Goal: Use online tool/utility: Utilize a website feature to perform a specific function

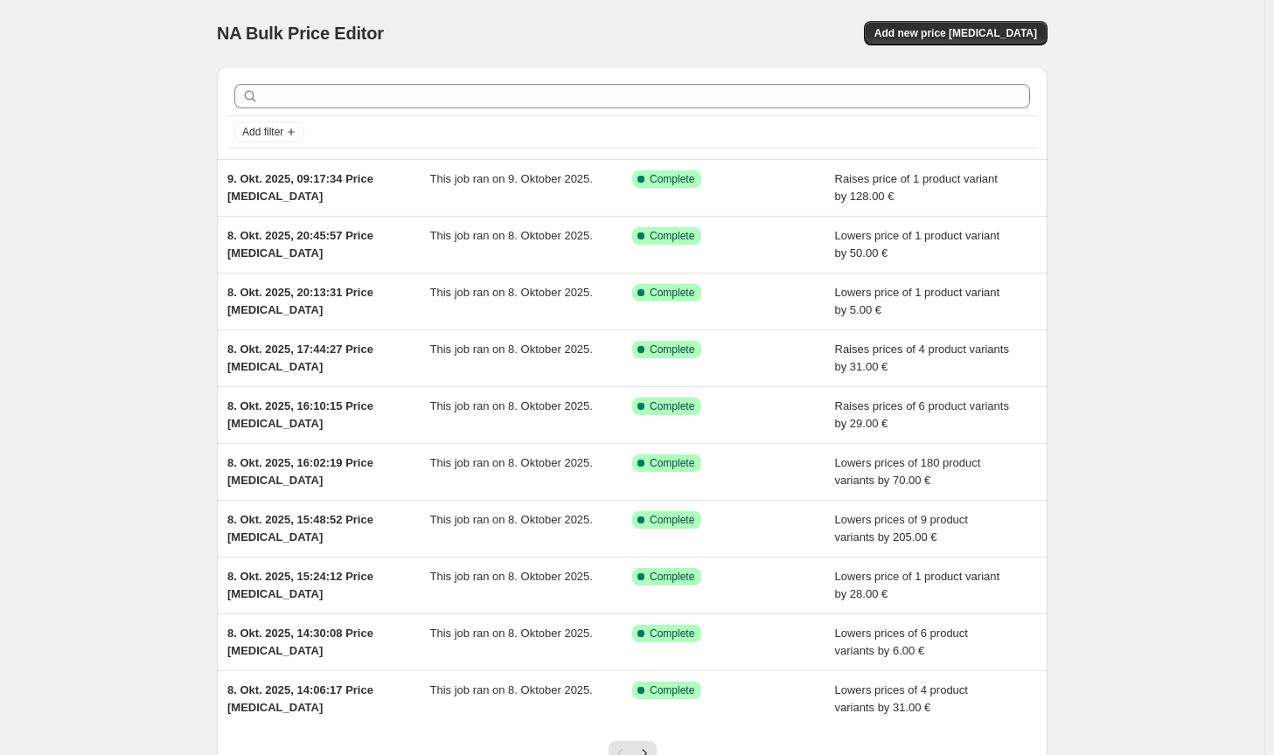
click at [1056, 10] on div "NA Bulk Price Editor. This page is ready NA Bulk Price Editor Add new price [ME…" at bounding box center [632, 450] width 872 height 900
click at [1045, 21] on button "Add new price [MEDICAL_DATA]" at bounding box center [956, 33] width 184 height 24
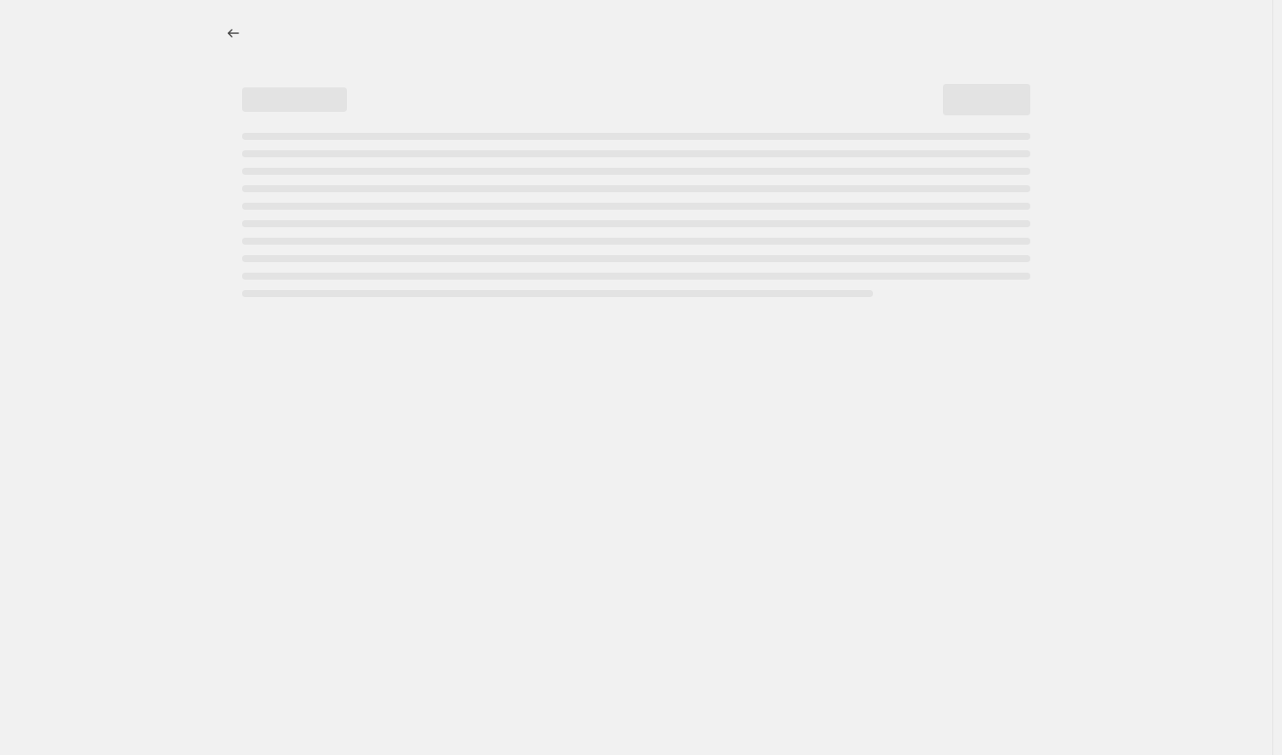
select select "percentage"
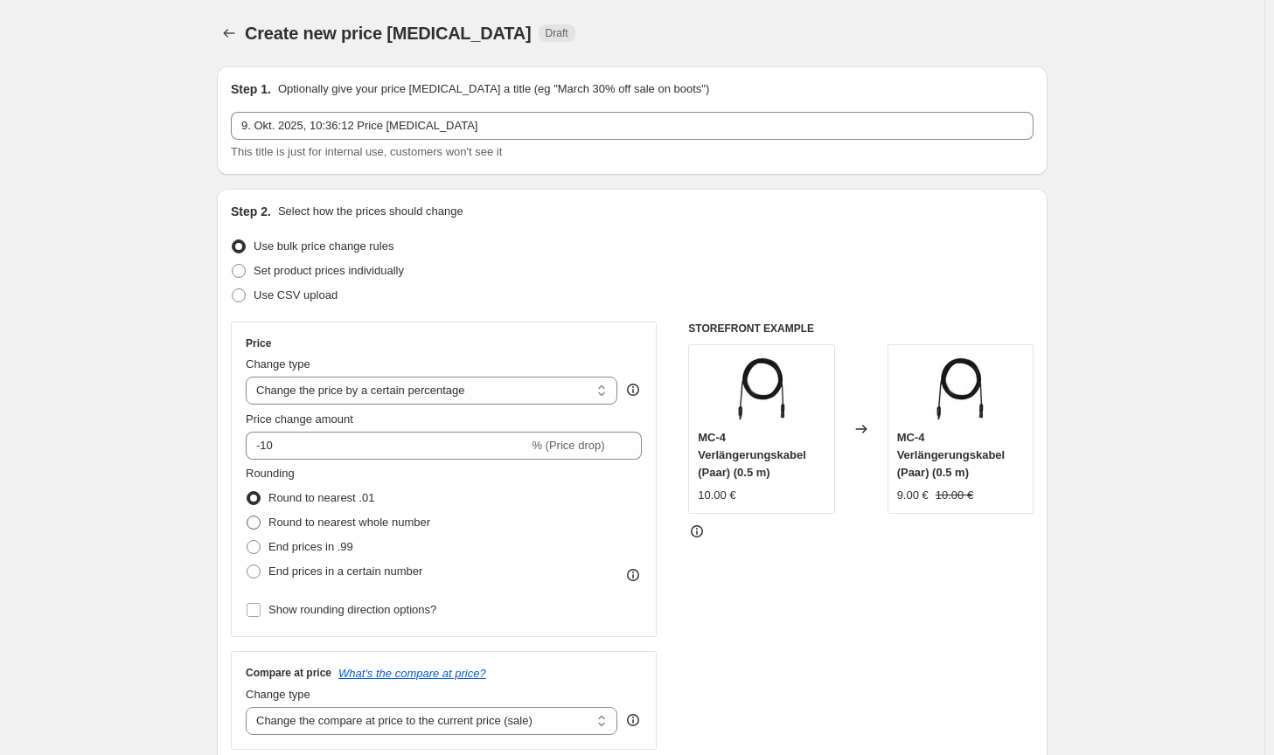
click at [339, 520] on span "Round to nearest whole number" at bounding box center [349, 522] width 162 height 13
click at [247, 517] on input "Round to nearest whole number" at bounding box center [246, 516] width 1 height 1
radio input "true"
click at [400, 397] on select "Change the price to a certain amount Change the price by a certain amount Chang…" at bounding box center [431, 391] width 371 height 28
select select "by"
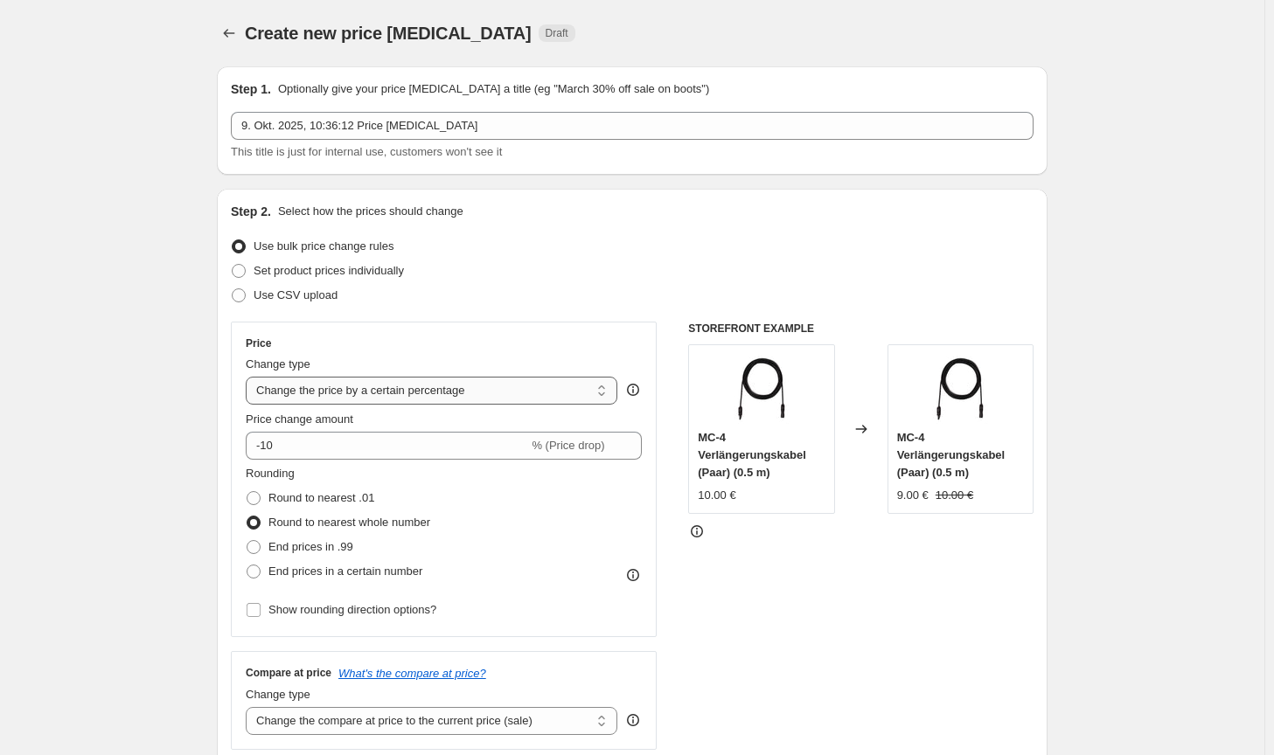
click at [249, 377] on select "Change the price to a certain amount Change the price by a certain amount Chang…" at bounding box center [431, 391] width 371 height 28
type input "-10.00"
click at [450, 720] on select "Change the compare at price to the current price (sale) Change the compare at p…" at bounding box center [431, 721] width 371 height 28
select select "no_change"
click at [249, 707] on select "Change the compare at price to the current price (sale) Change the compare at p…" at bounding box center [431, 721] width 371 height 28
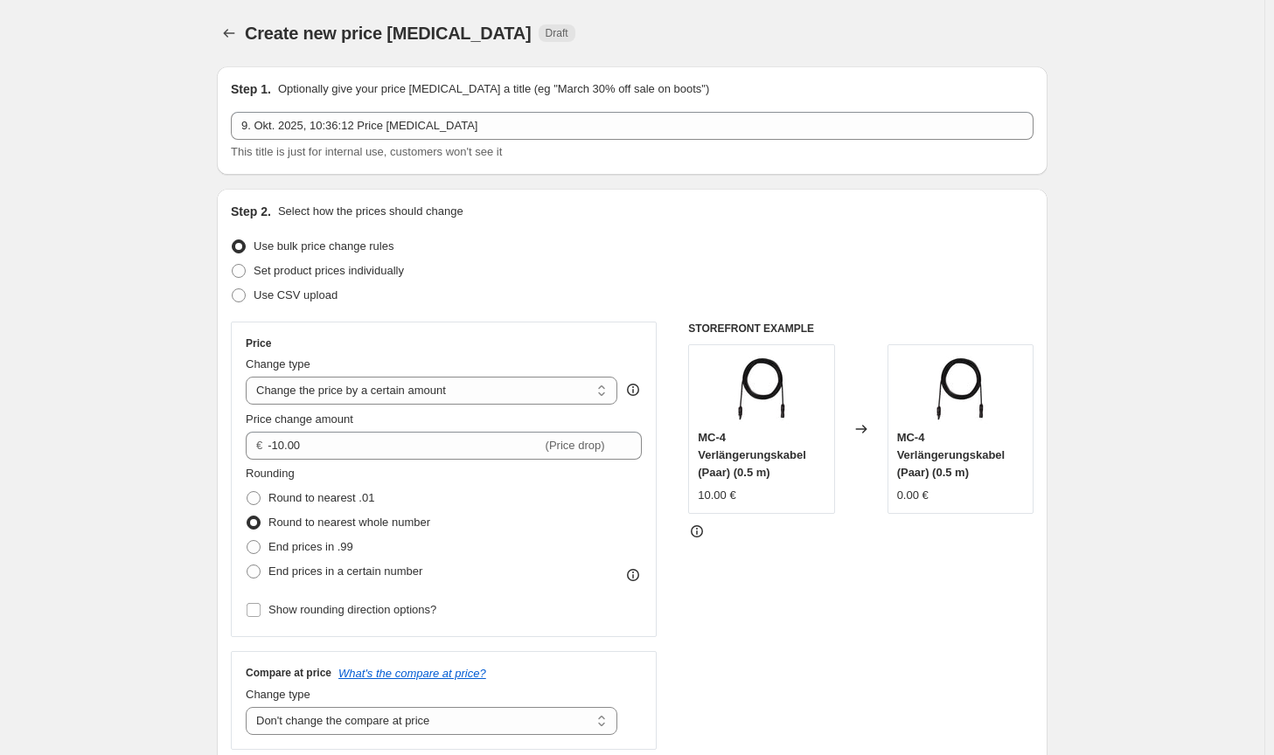
click at [836, 684] on div "STOREFRONT EXAMPLE MC-4 Verlängerungskabel (Paar) (0.5 m) 10.00 € Changed to MC…" at bounding box center [860, 536] width 345 height 428
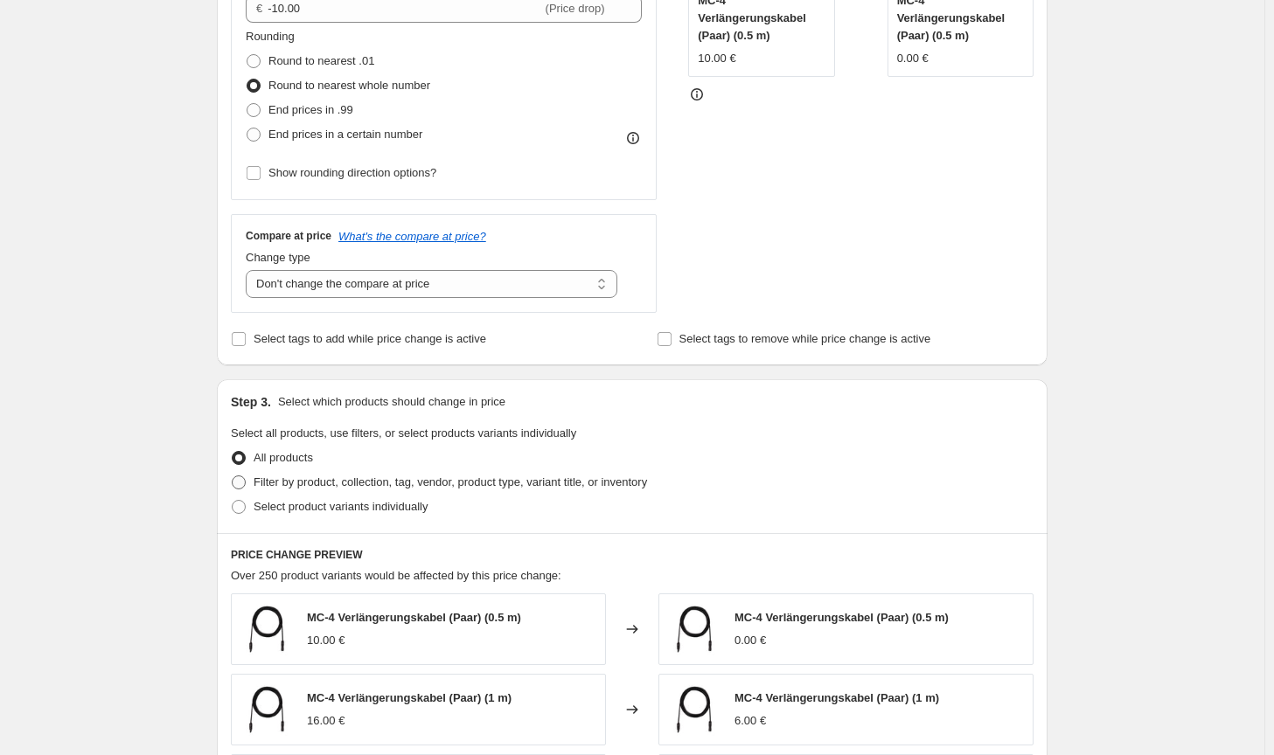
click at [538, 486] on span "Filter by product, collection, tag, vendor, product type, variant title, or inv…" at bounding box center [449, 482] width 393 height 13
click at [233, 476] on input "Filter by product, collection, tag, vendor, product type, variant title, or inv…" at bounding box center [232, 476] width 1 height 1
radio input "true"
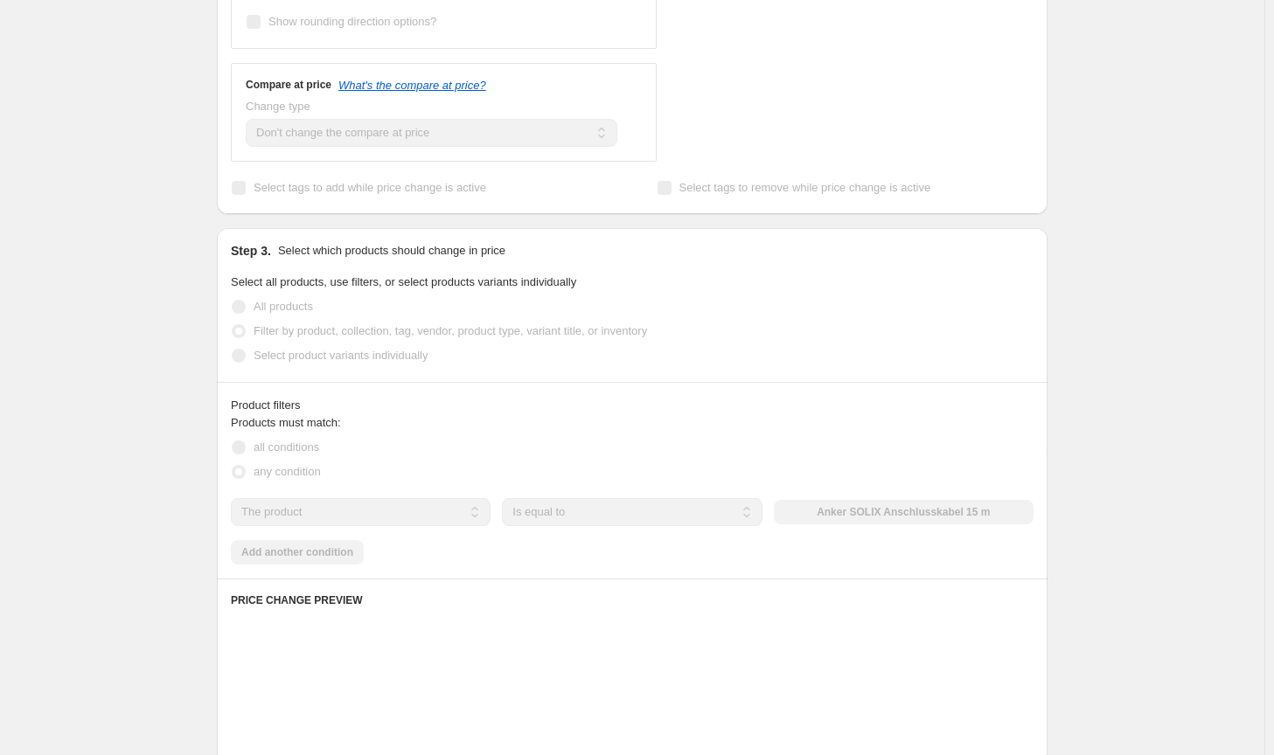
scroll to position [612, 0]
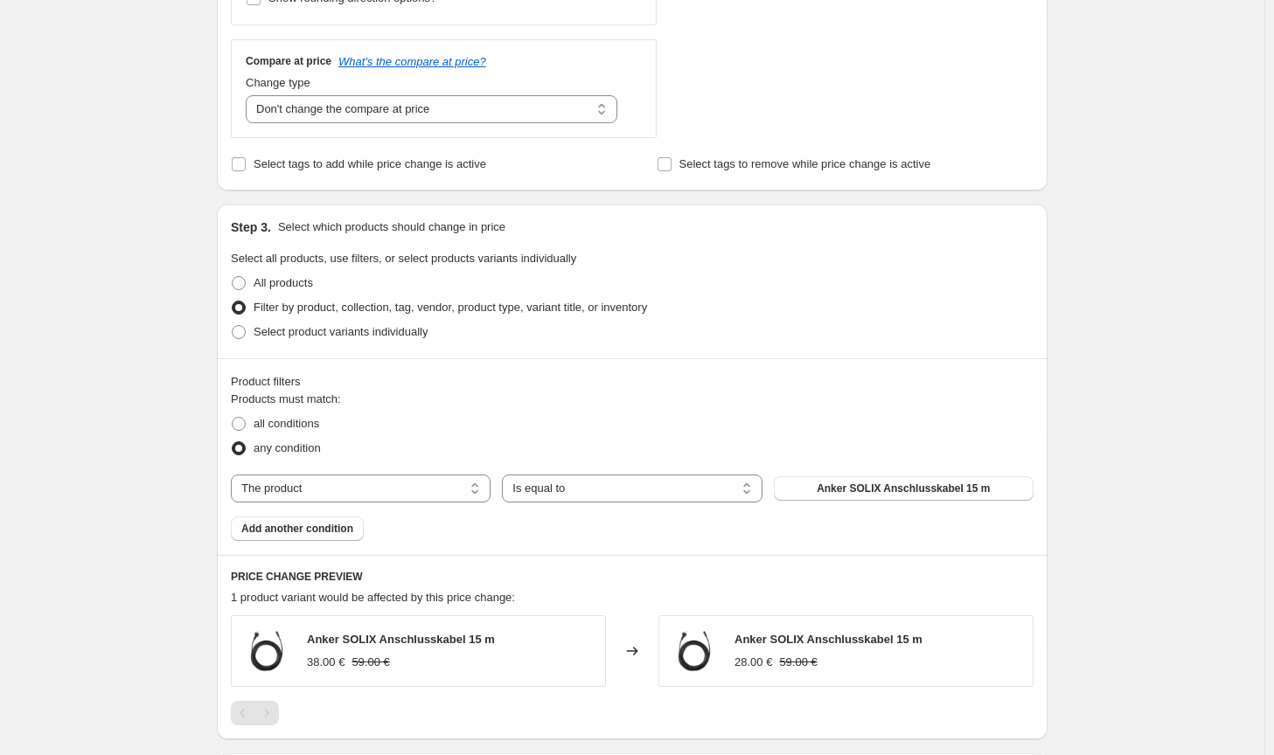
click at [860, 492] on span "Anker SOLIX Anschlusskabel 15 m" at bounding box center [902, 489] width 173 height 14
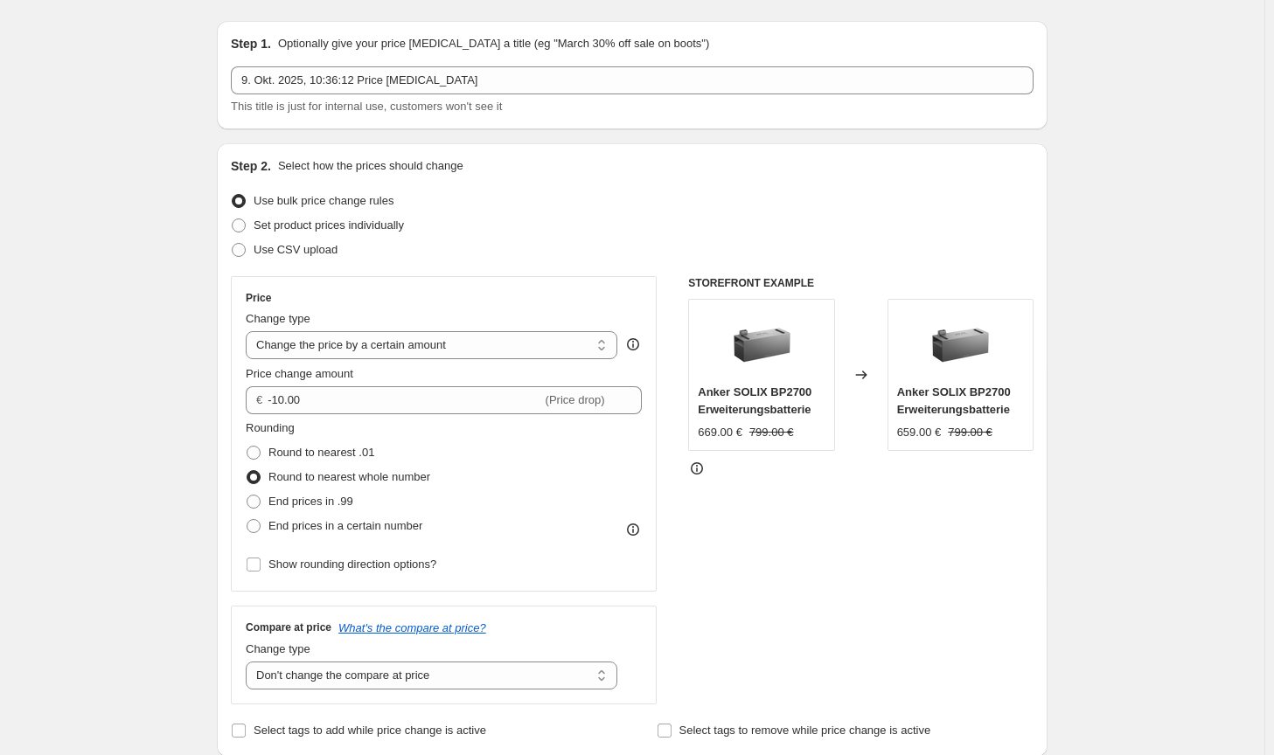
scroll to position [0, 0]
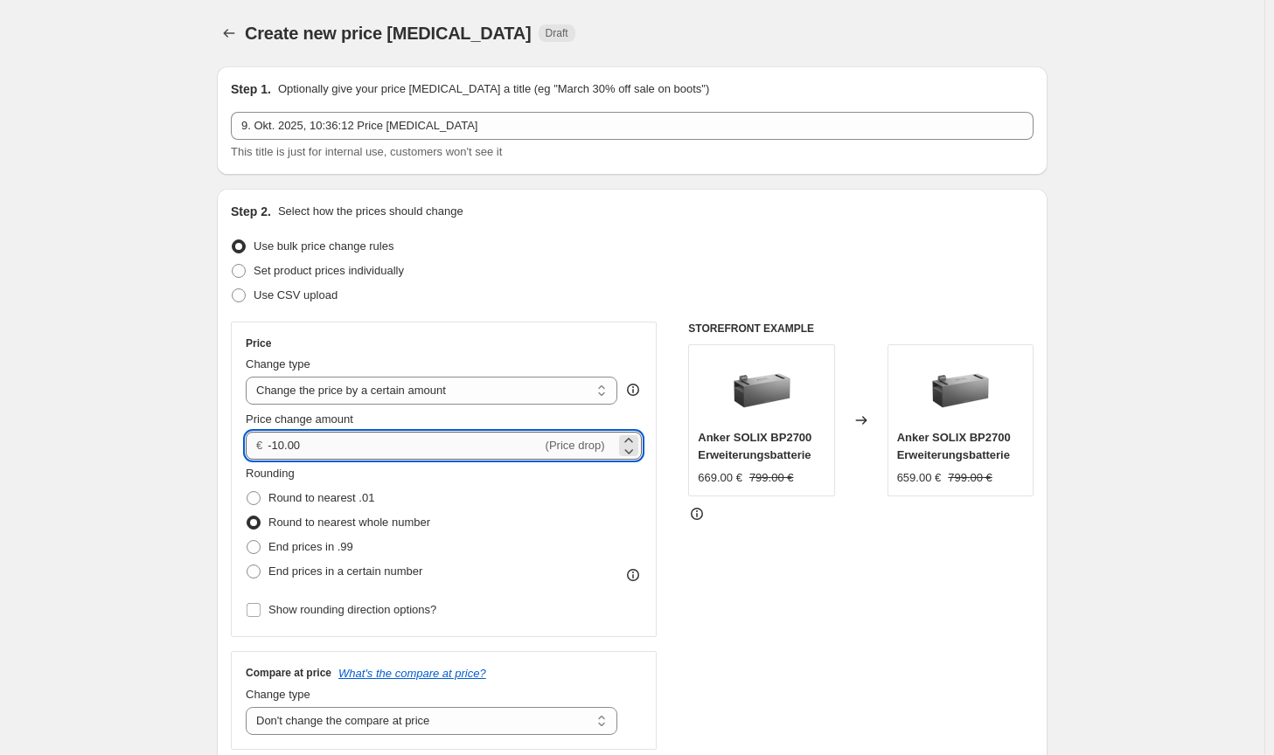
click at [279, 445] on input "-10.00" at bounding box center [404, 446] width 274 height 28
type input "-30.00"
click at [822, 611] on div "STOREFRONT EXAMPLE Anker SOLIX BP2700 Erweiterungsbatterie 669.00 € 799.00 € Ch…" at bounding box center [860, 536] width 345 height 428
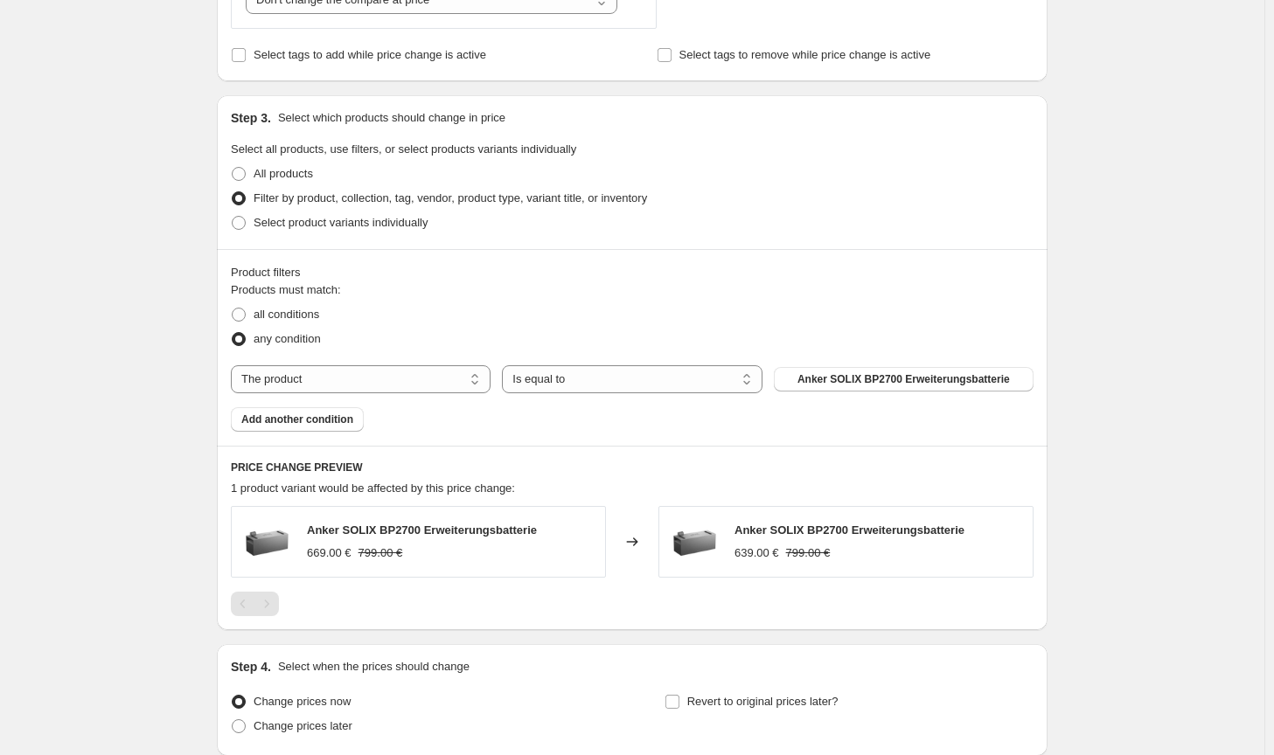
scroll to position [787, 0]
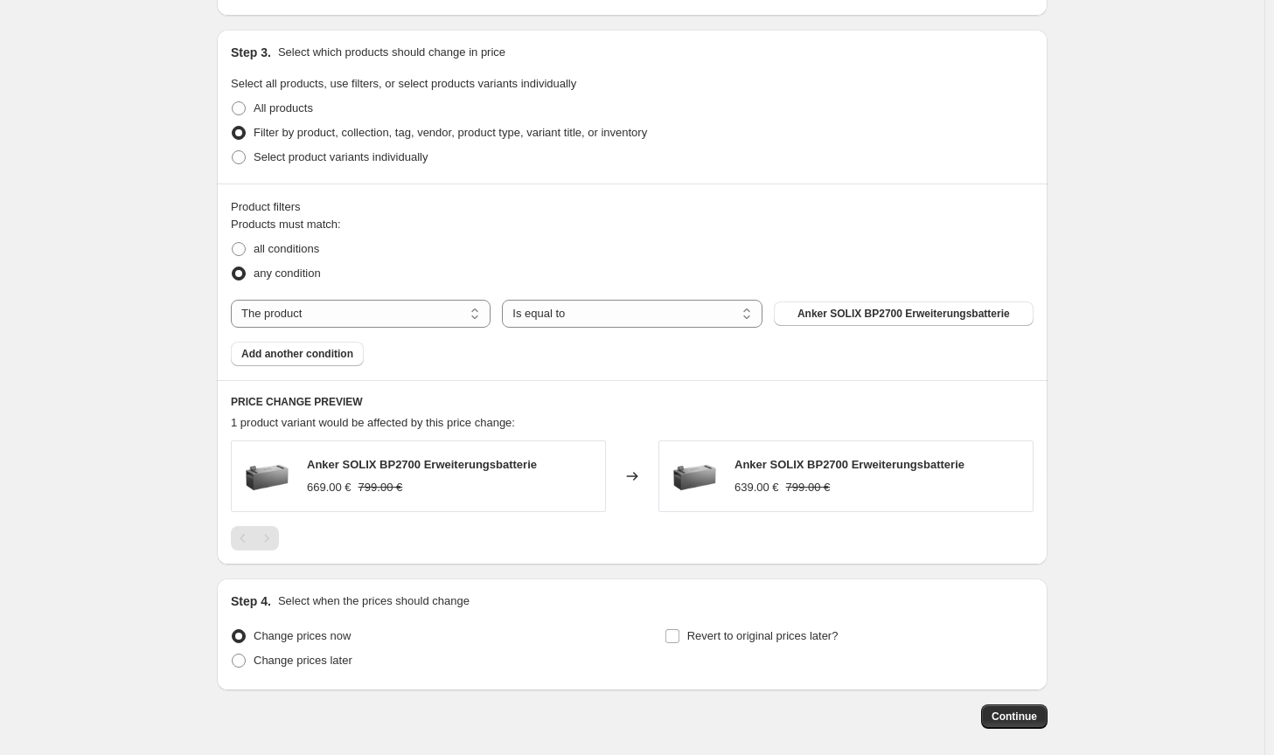
click at [1015, 712] on span "Continue" at bounding box center [1013, 717] width 45 height 14
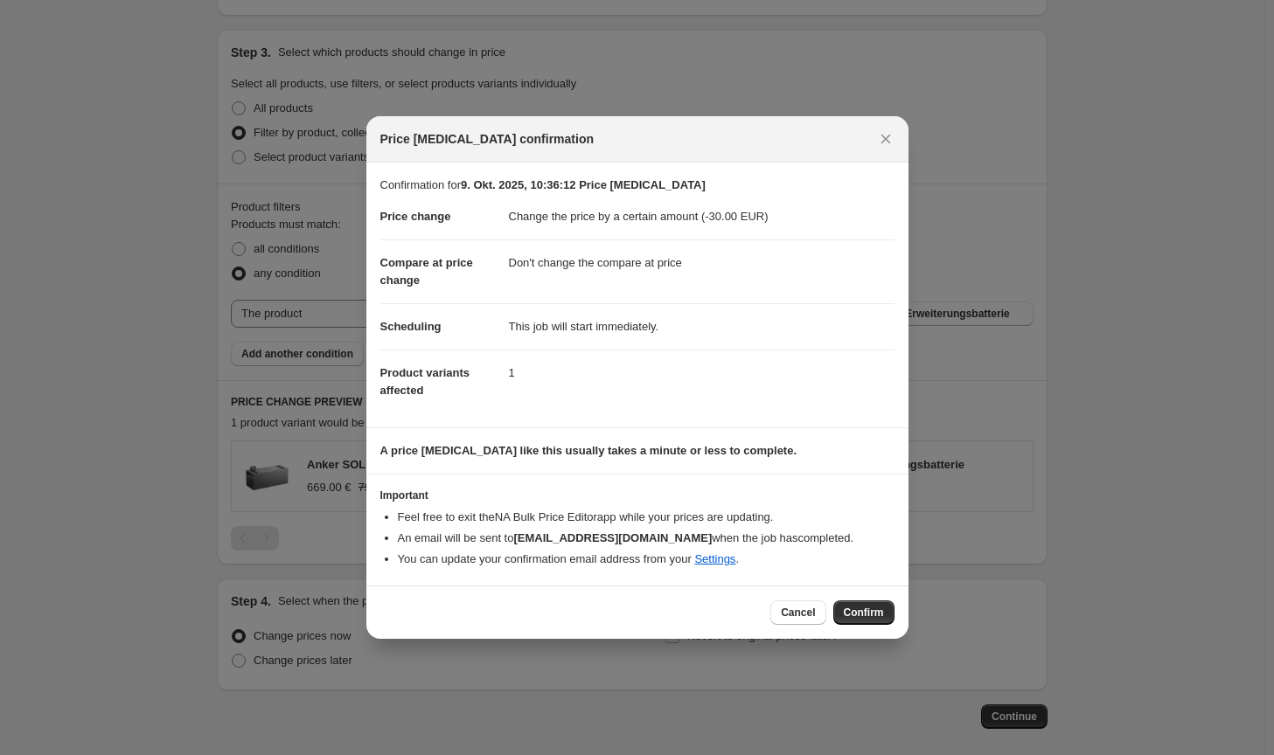
click at [891, 627] on div "Cancel Confirm" at bounding box center [637, 612] width 542 height 53
click at [884, 620] on button "Confirm" at bounding box center [863, 612] width 61 height 24
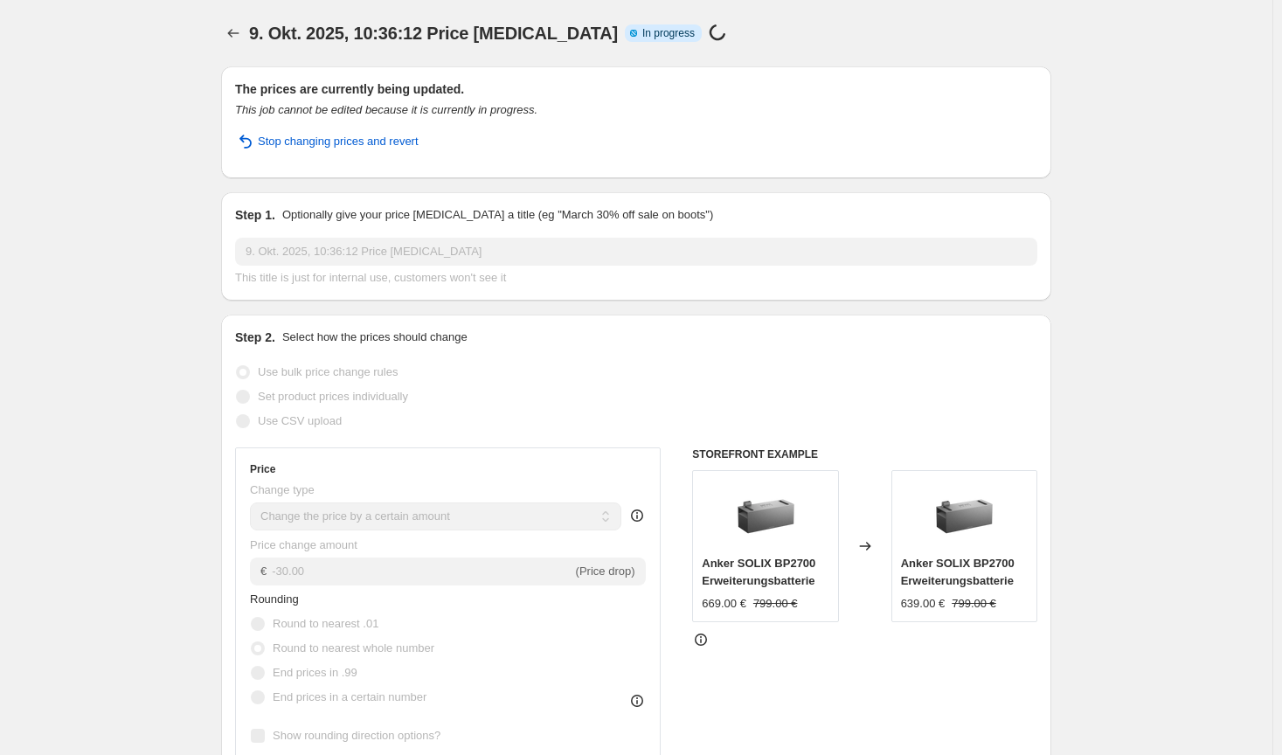
select select "by"
select select "no_change"
